Goal: Information Seeking & Learning: Learn about a topic

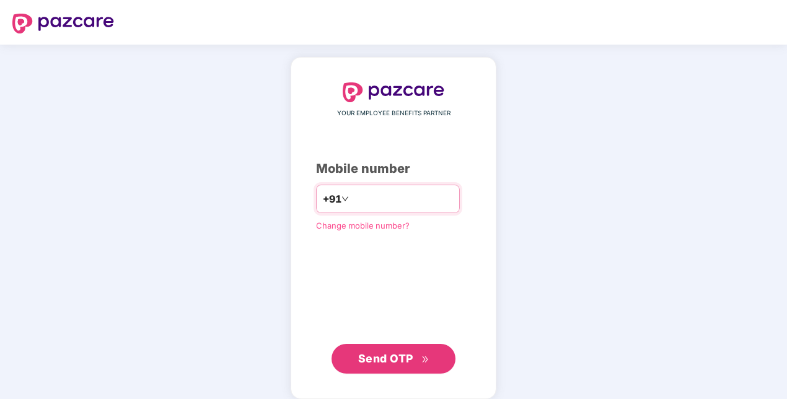
click at [371, 193] on input "number" at bounding box center [402, 199] width 102 height 20
click at [351, 194] on input "**********" at bounding box center [402, 199] width 102 height 20
type input "**********"
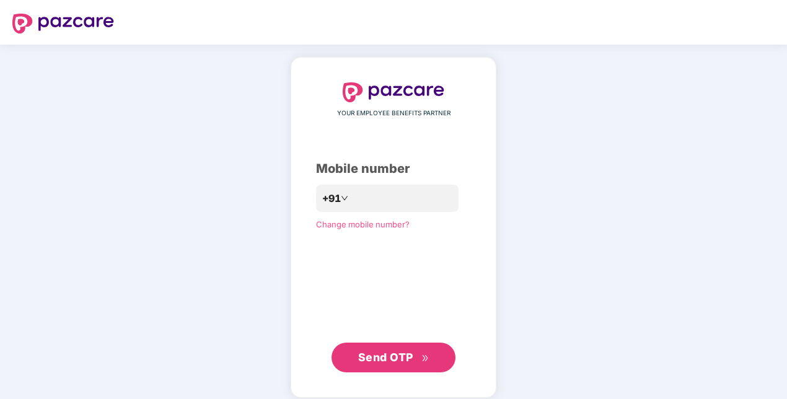
click at [398, 348] on button "Send OTP" at bounding box center [393, 358] width 124 height 30
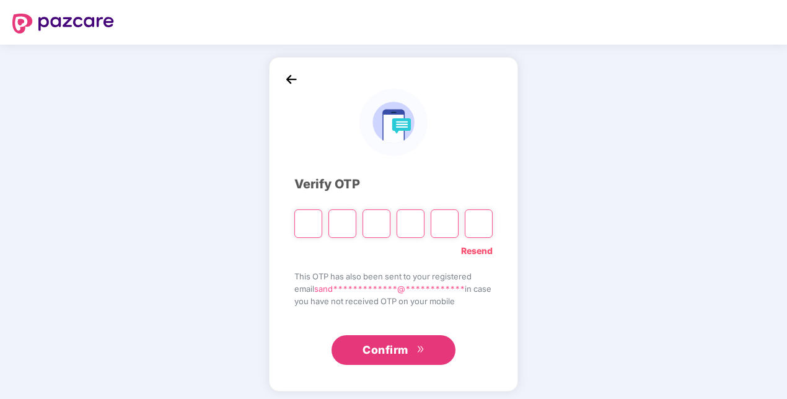
paste input "*"
type input "*"
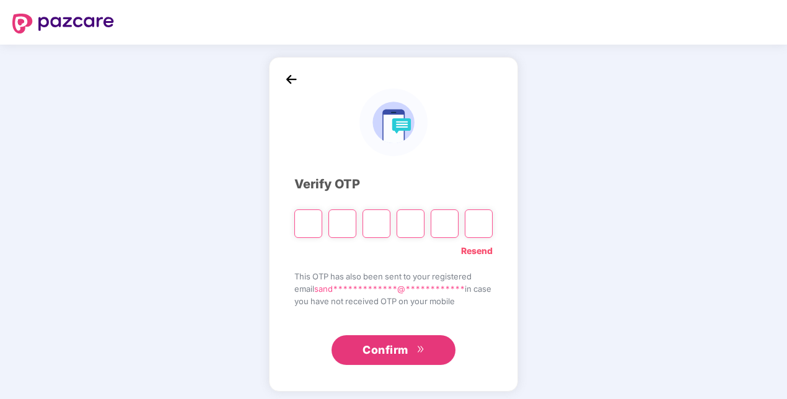
type input "*"
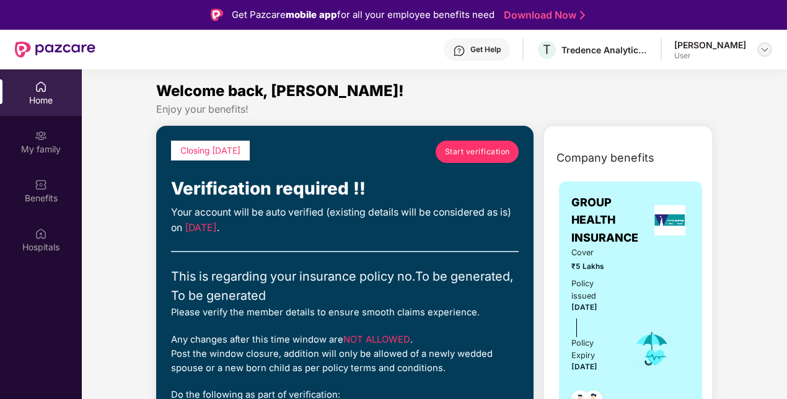
click at [764, 50] on img at bounding box center [764, 50] width 10 height 10
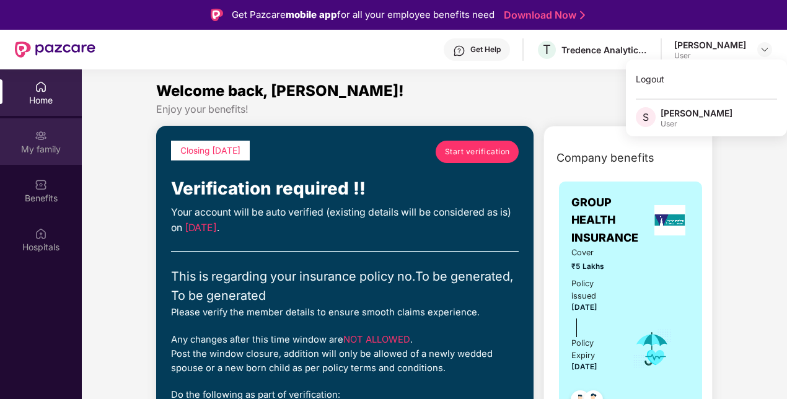
click at [46, 147] on div "My family" at bounding box center [41, 149] width 82 height 12
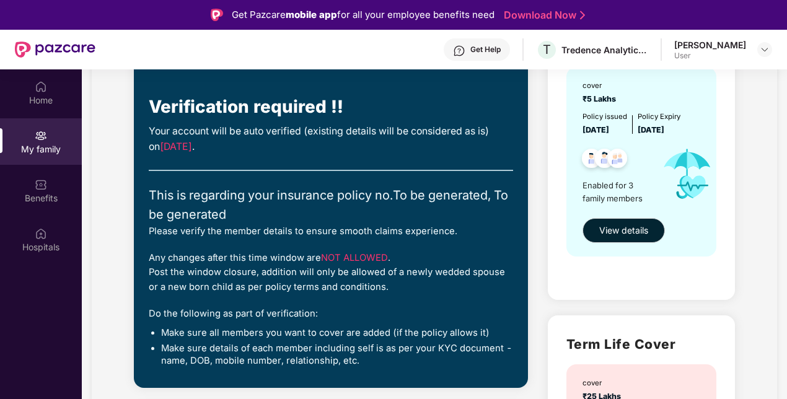
scroll to position [149, 0]
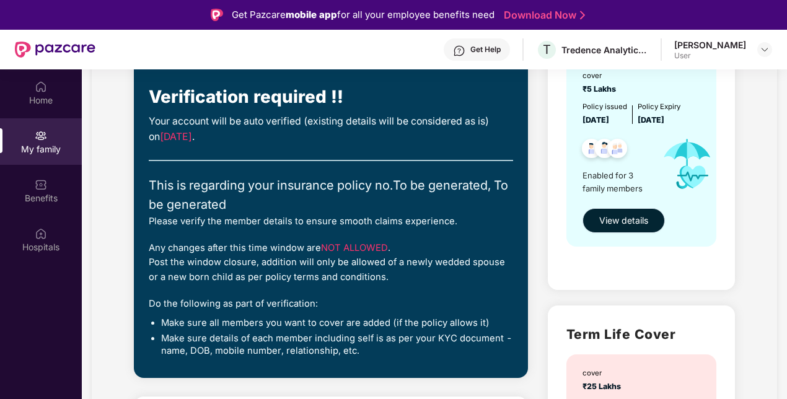
click at [637, 229] on button "View details" at bounding box center [623, 220] width 82 height 25
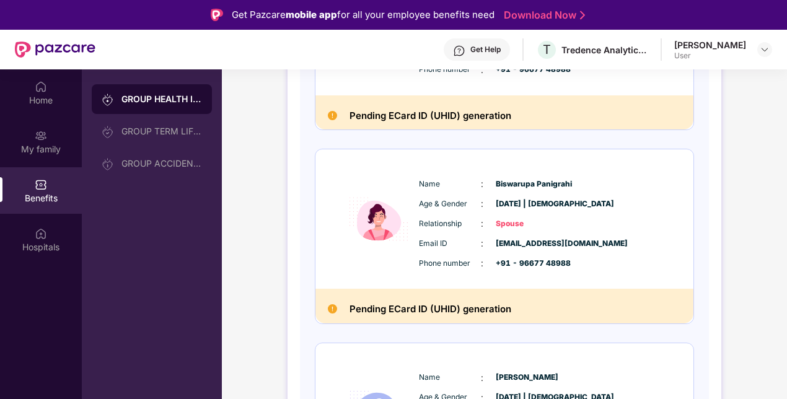
scroll to position [297, 0]
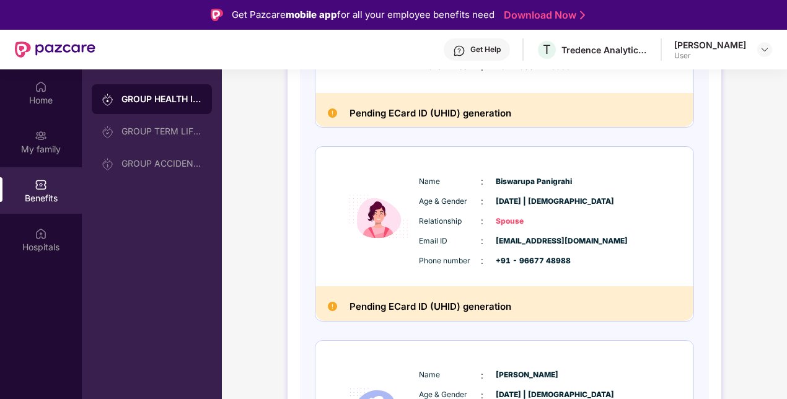
click at [751, 199] on div "GROUP HEALTH INSURANCE DETAILS INCLUSIONS EXCLUSIONS Policy No: To be generated…" at bounding box center [504, 184] width 565 height 813
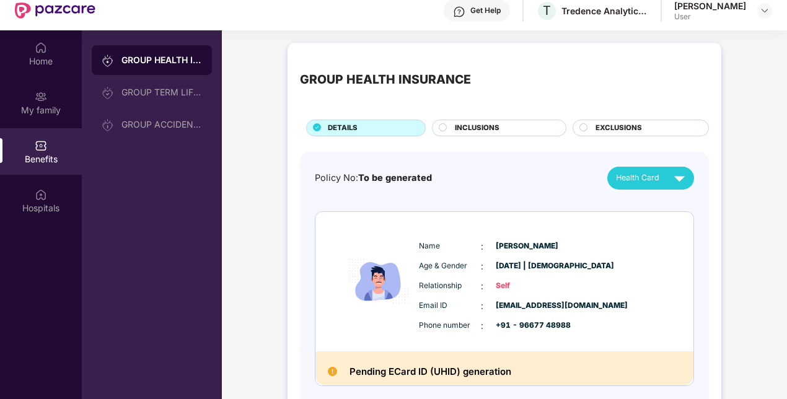
scroll to position [0, 0]
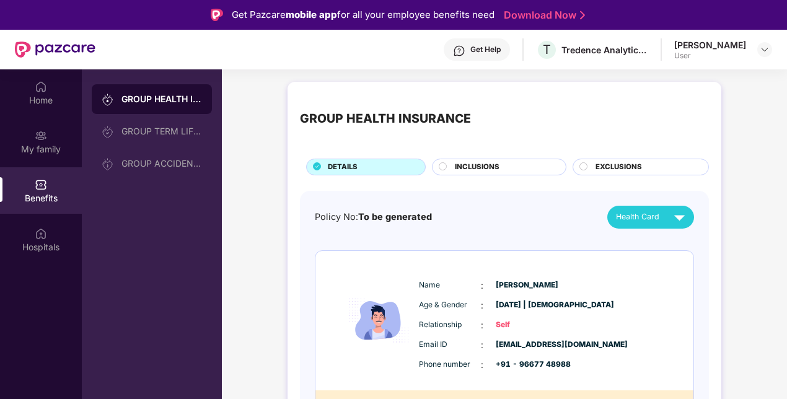
click at [535, 173] on div "INCLUSIONS" at bounding box center [503, 168] width 111 height 13
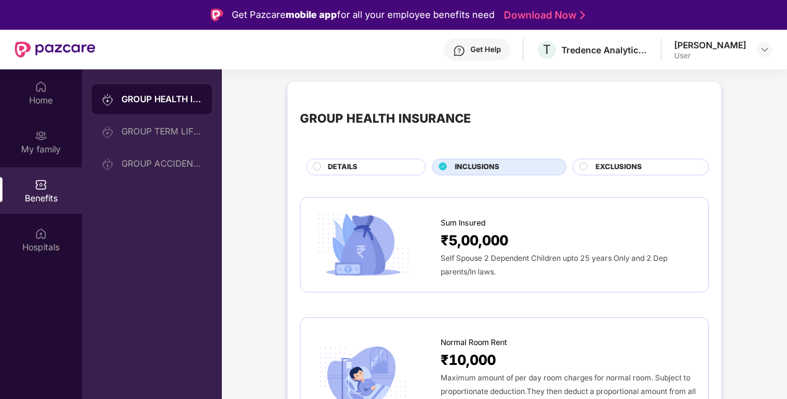
click at [613, 169] on span "EXCLUSIONS" at bounding box center [618, 167] width 46 height 11
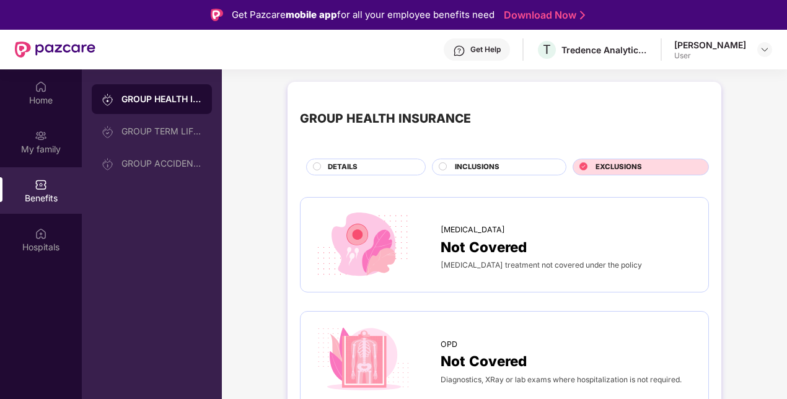
click at [353, 162] on span "DETAILS" at bounding box center [343, 167] width 30 height 11
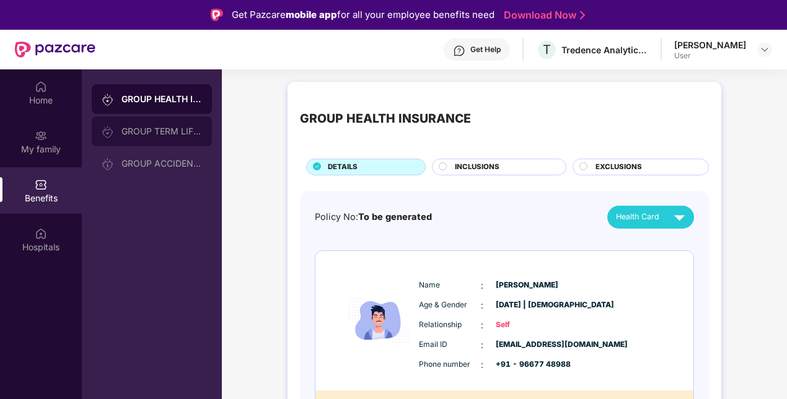
click at [167, 140] on div "GROUP TERM LIFE INSURANCE" at bounding box center [152, 131] width 120 height 30
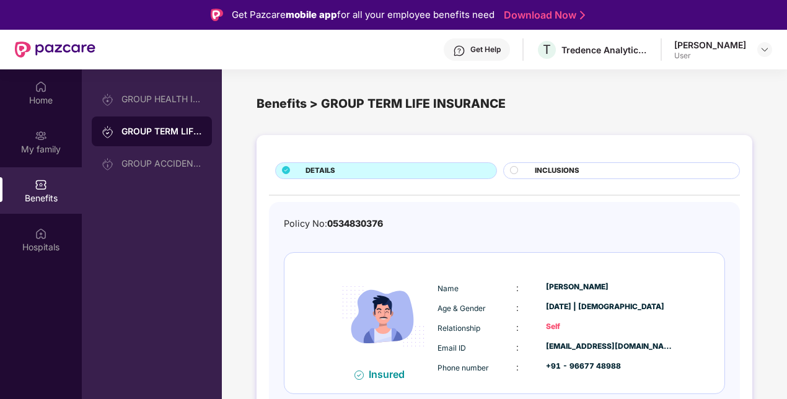
click at [745, 227] on div "DETAILS INCLUSIONS Policy No: 0534830376 Insured Name : [PERSON_NAME] Age & Gen…" at bounding box center [504, 293] width 496 height 317
click at [175, 165] on div "GROUP ACCIDENTAL INSURANCE" at bounding box center [161, 164] width 81 height 10
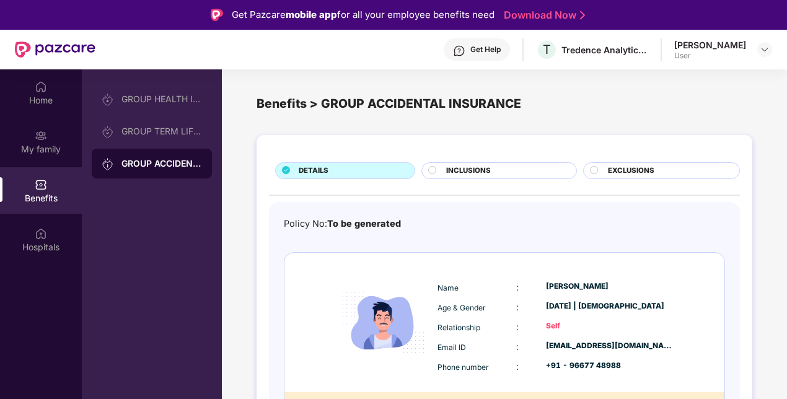
click at [728, 243] on div "Policy No: To be generated Name : [PERSON_NAME] Age & Gender : [DATE] | [DEMOGR…" at bounding box center [504, 337] width 471 height 271
click at [151, 100] on div "GROUP HEALTH INSURANCE" at bounding box center [161, 99] width 81 height 10
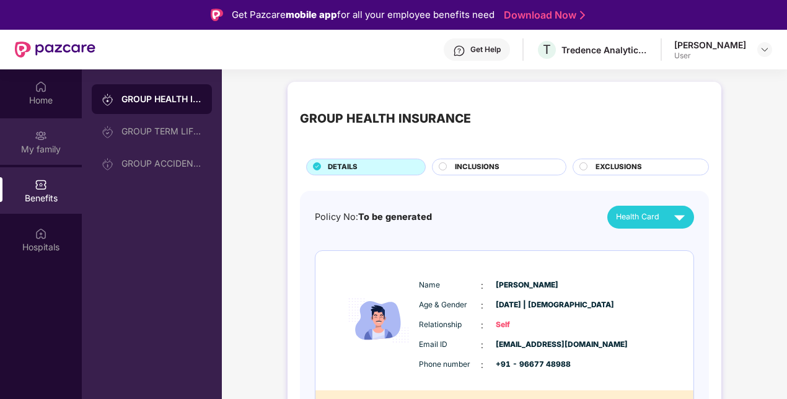
click at [40, 148] on div "My family" at bounding box center [41, 149] width 82 height 12
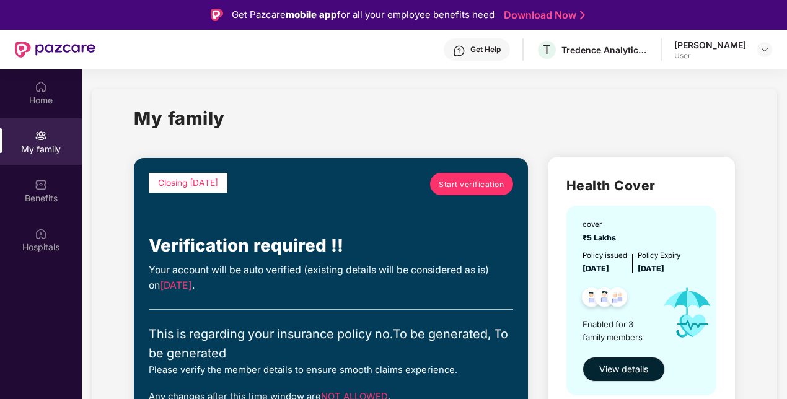
click at [762, 48] on img at bounding box center [764, 50] width 10 height 10
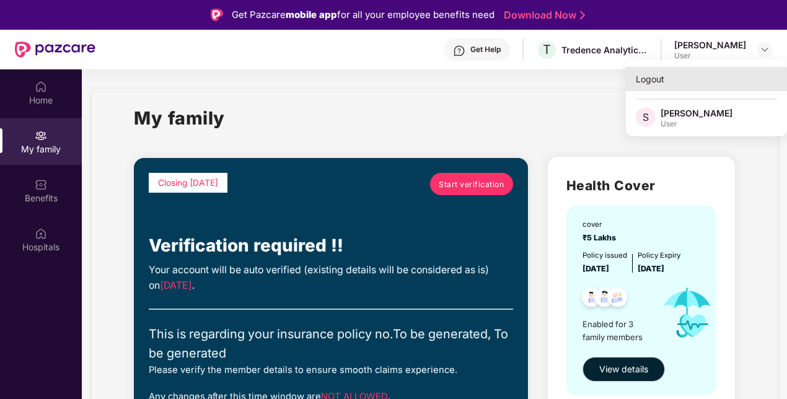
click at [648, 68] on div "Logout" at bounding box center [706, 79] width 161 height 24
